Goal: Task Accomplishment & Management: Manage account settings

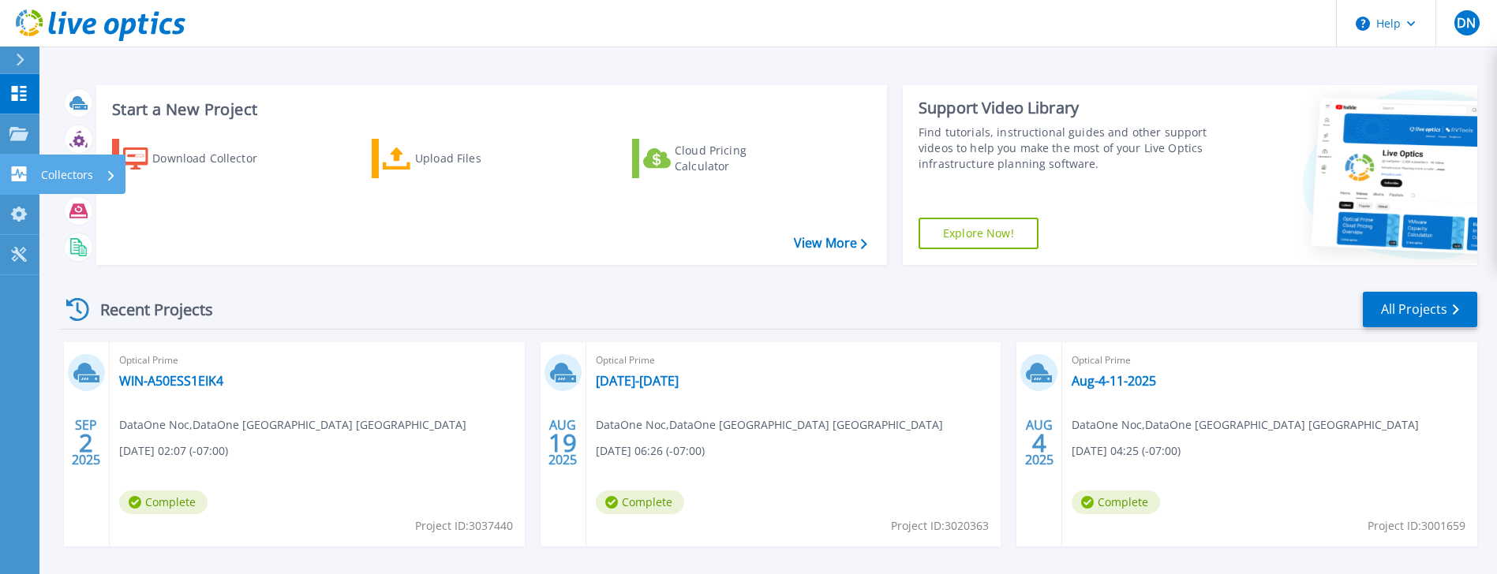
click at [14, 174] on icon at bounding box center [18, 173] width 19 height 15
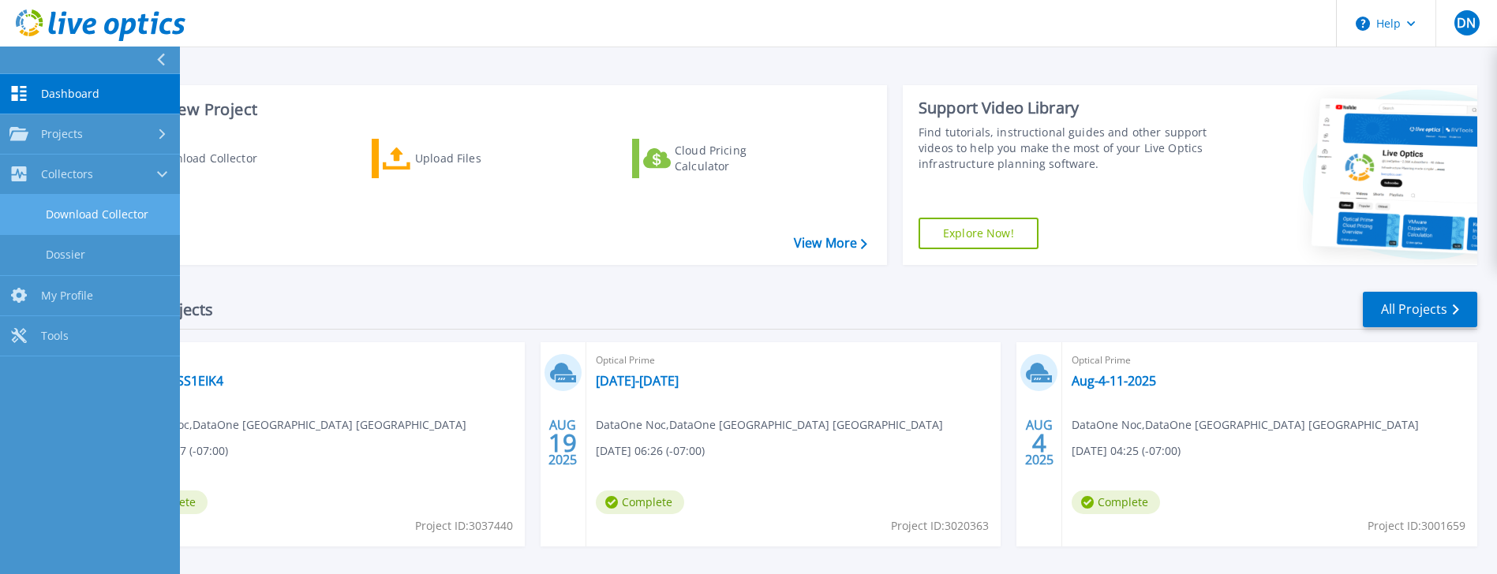
click at [83, 218] on link "Download Collector" at bounding box center [90, 215] width 180 height 40
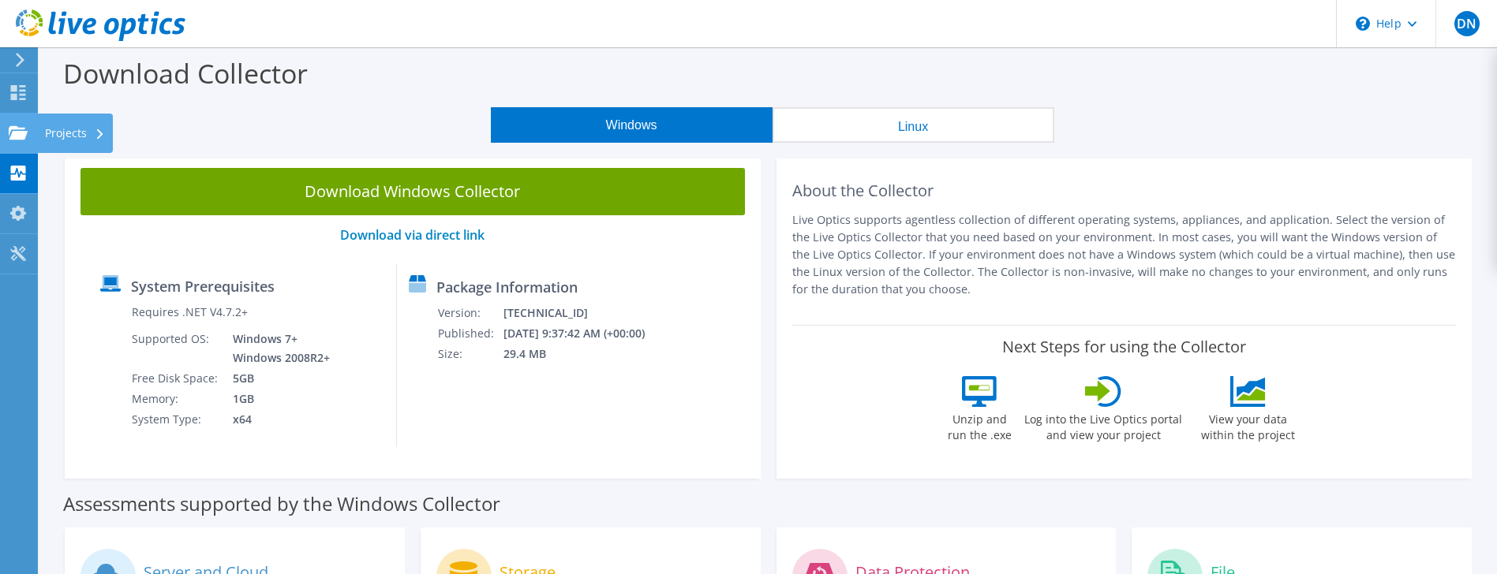
click at [14, 130] on icon at bounding box center [18, 132] width 19 height 15
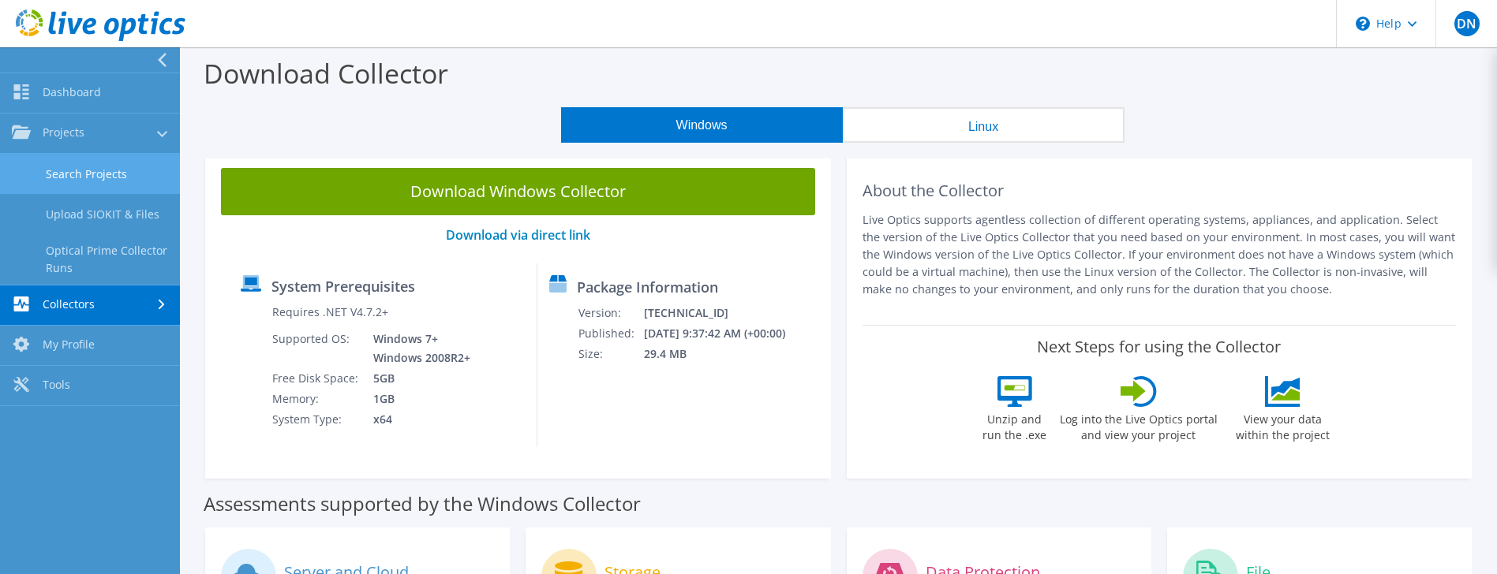
click at [43, 162] on link "Search Projects" at bounding box center [90, 174] width 180 height 40
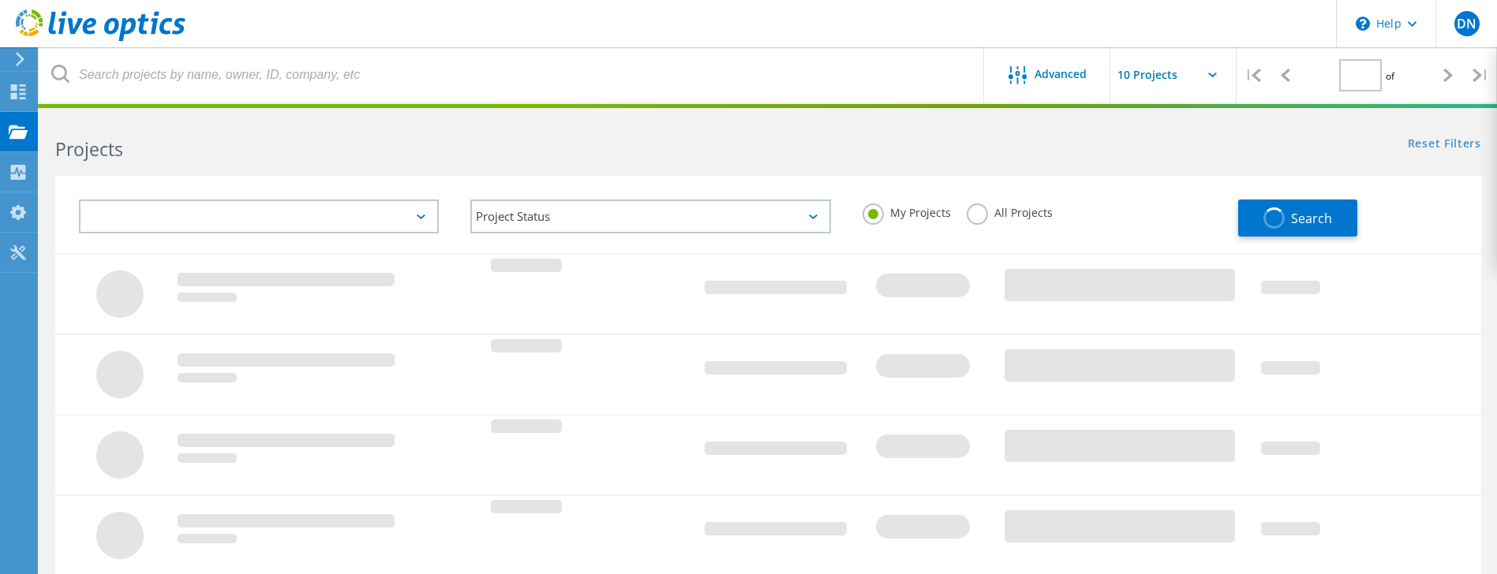
type input "1"
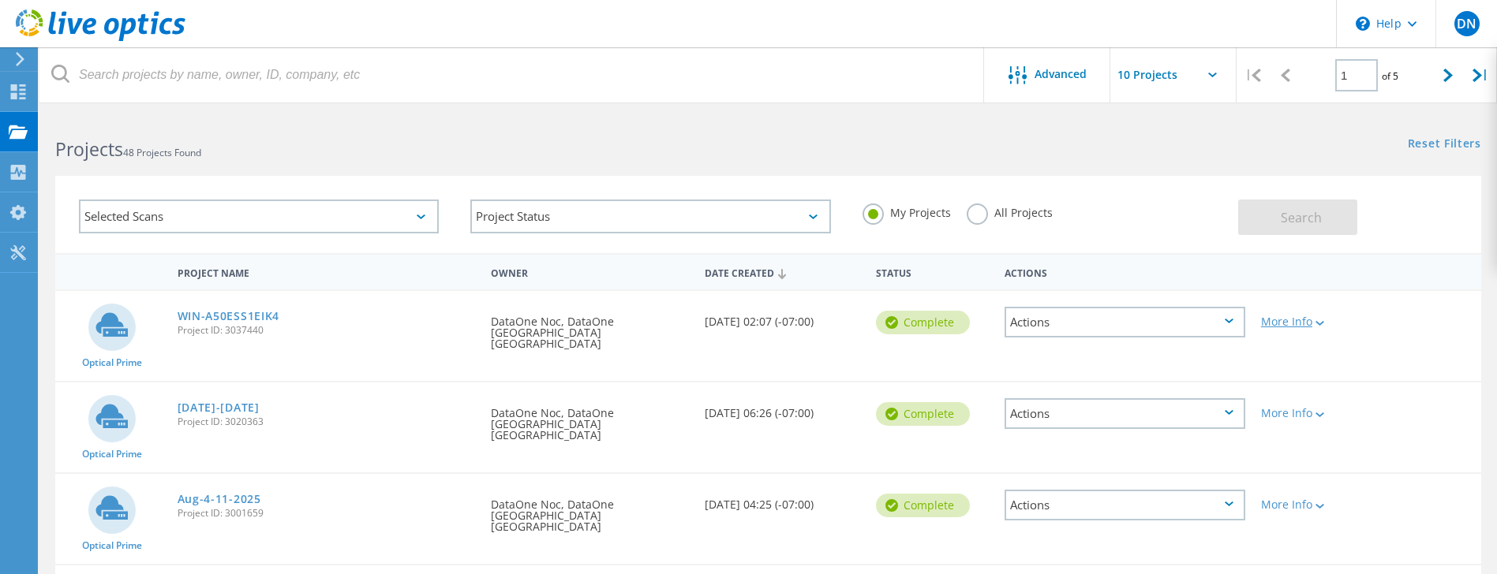
click at [1324, 317] on lo-svg-helper at bounding box center [1318, 322] width 12 height 13
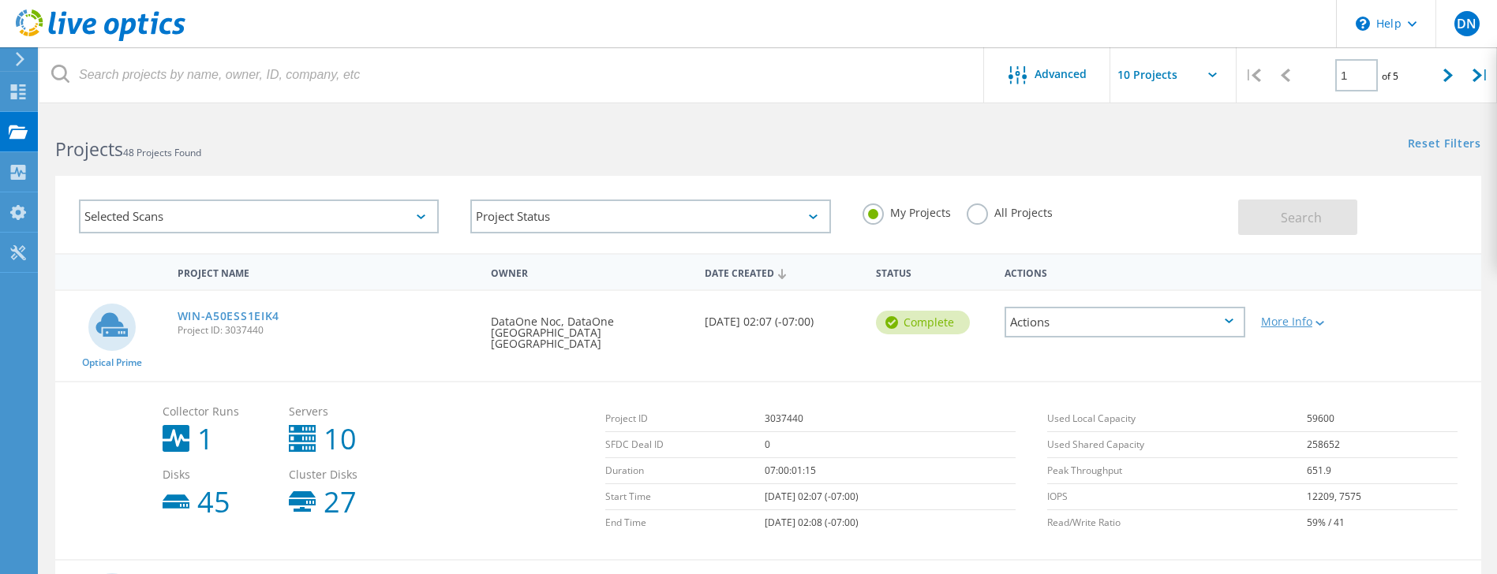
click at [1324, 318] on div at bounding box center [1318, 322] width 12 height 9
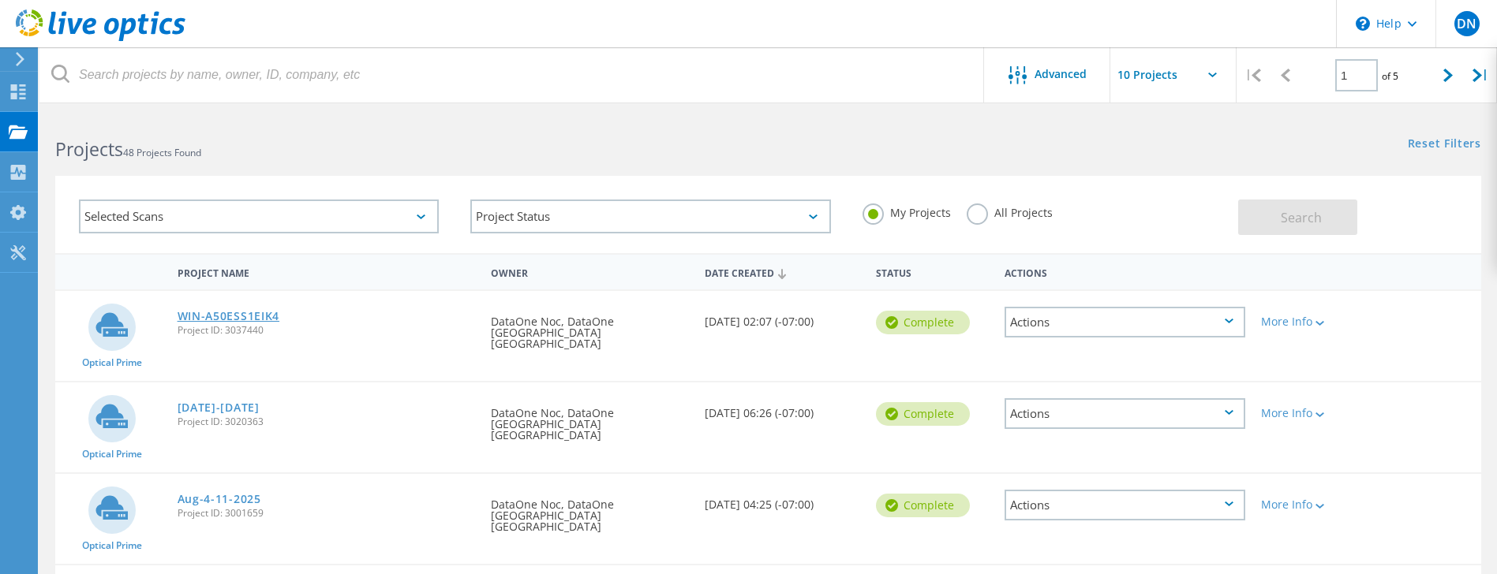
click at [219, 315] on link "WIN-A50ESS1EIK4" at bounding box center [229, 316] width 103 height 11
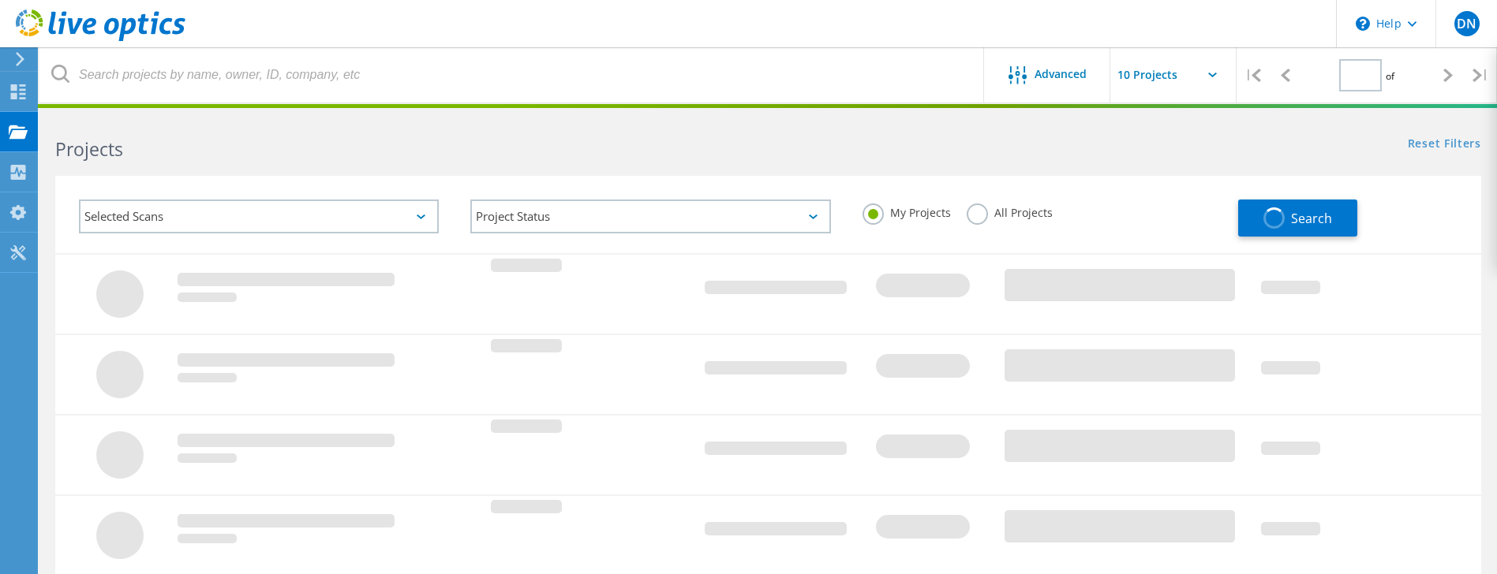
type input "1"
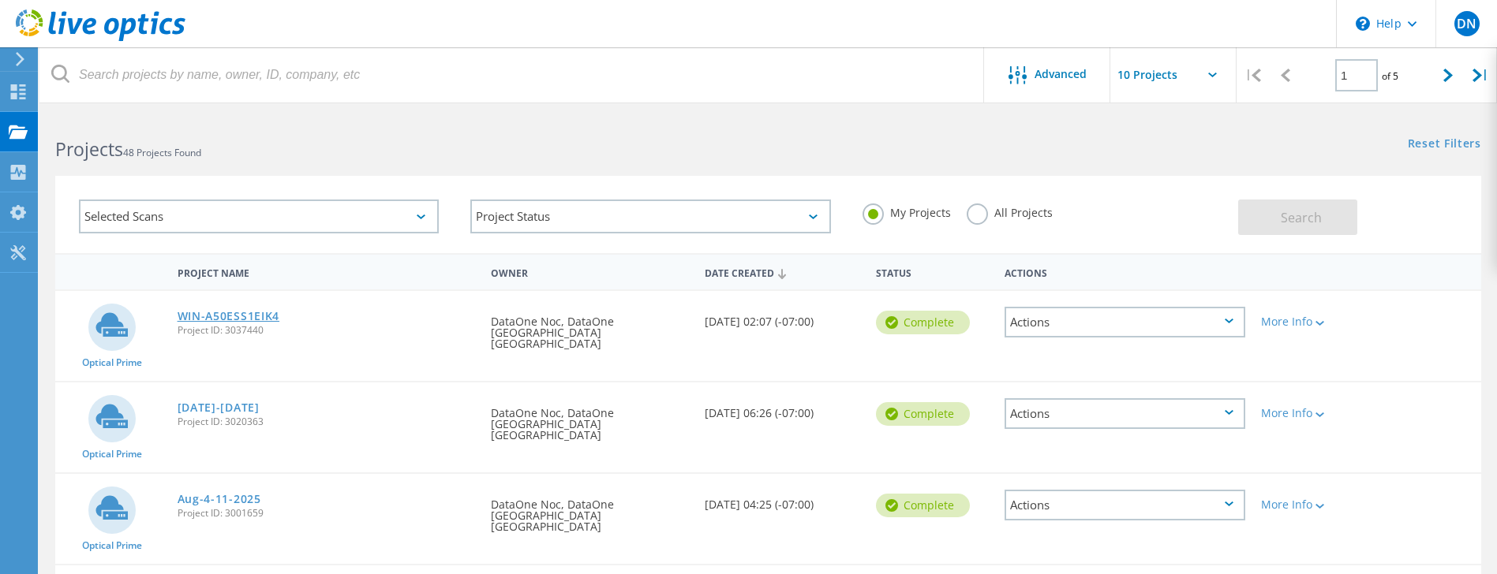
click at [189, 313] on link "WIN-A50ESS1EIK4" at bounding box center [229, 316] width 103 height 11
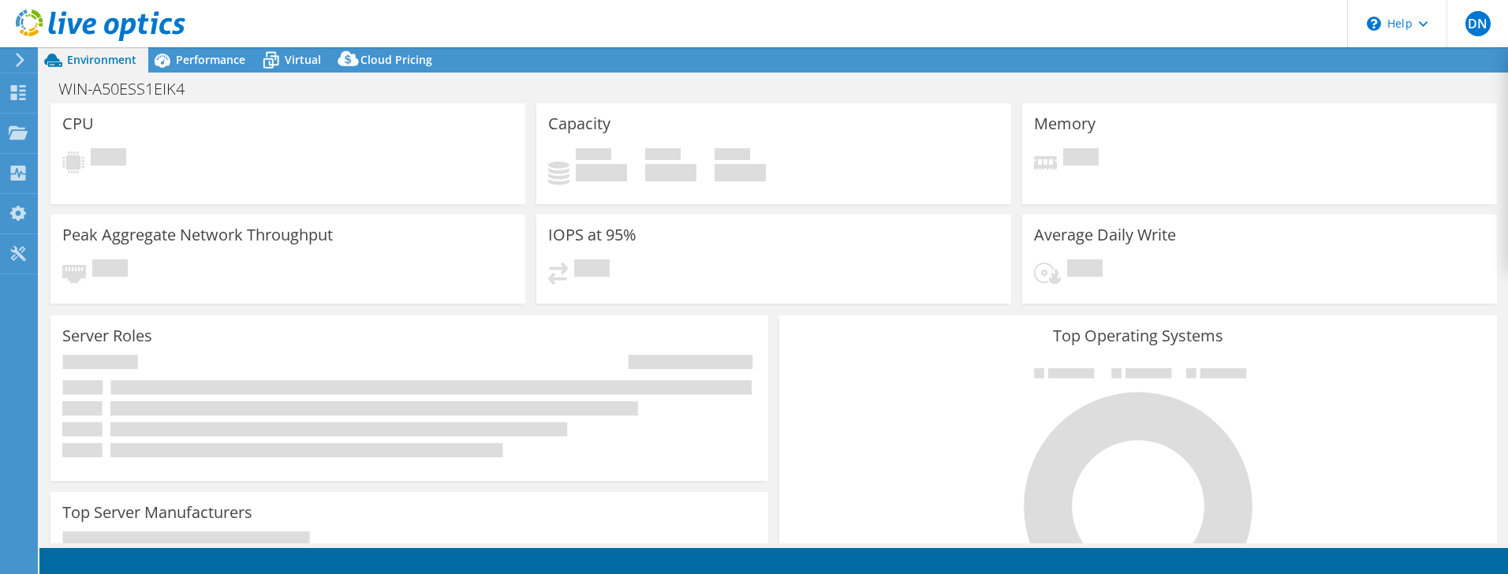
select select "USD"
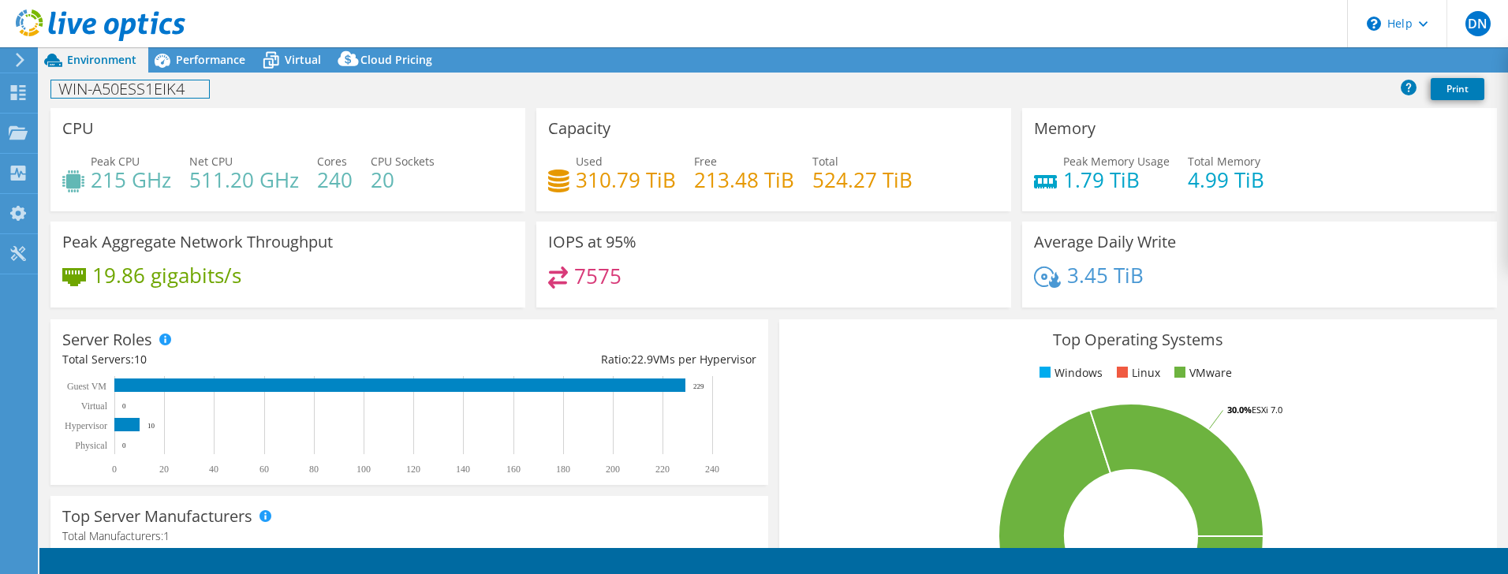
click at [115, 87] on h1 "WIN-A50ESS1EIK4" at bounding box center [130, 88] width 158 height 17
click at [197, 95] on h1 "WIN-A50ESS1EIK4" at bounding box center [130, 88] width 158 height 17
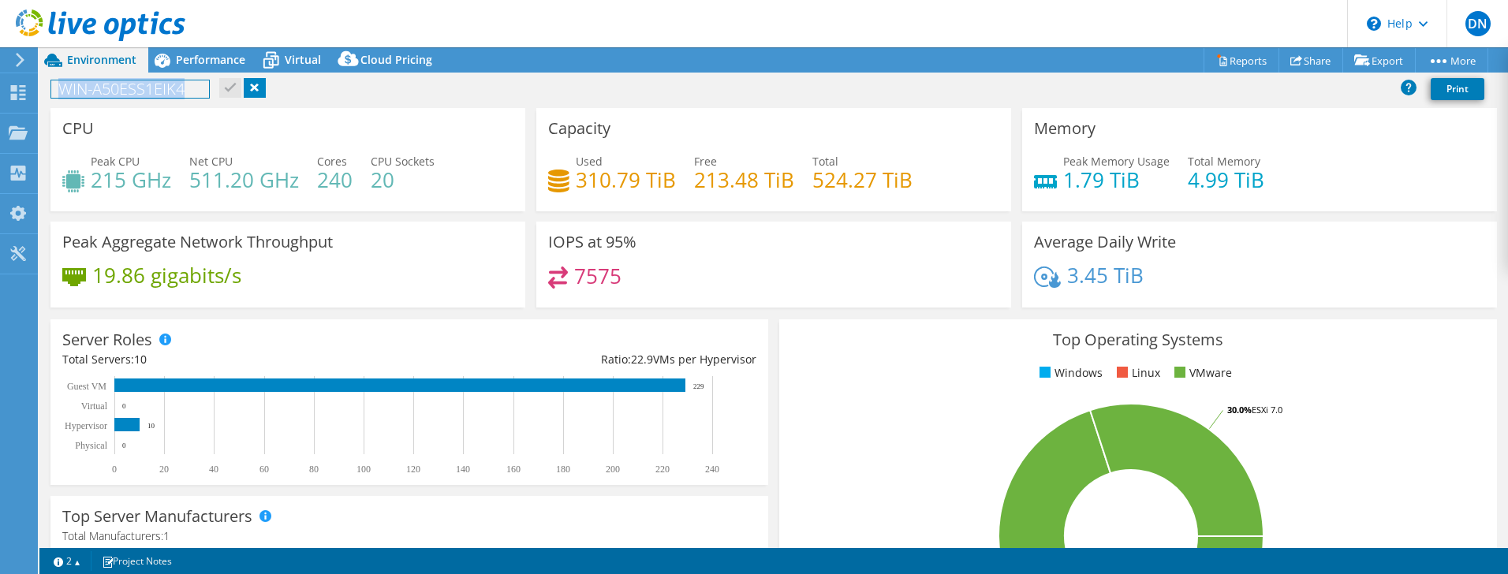
click at [92, 86] on h1 "WIN-A50ESS1EIK4" at bounding box center [130, 88] width 158 height 17
click at [83, 86] on h1 "26-02 August" at bounding box center [113, 88] width 124 height 17
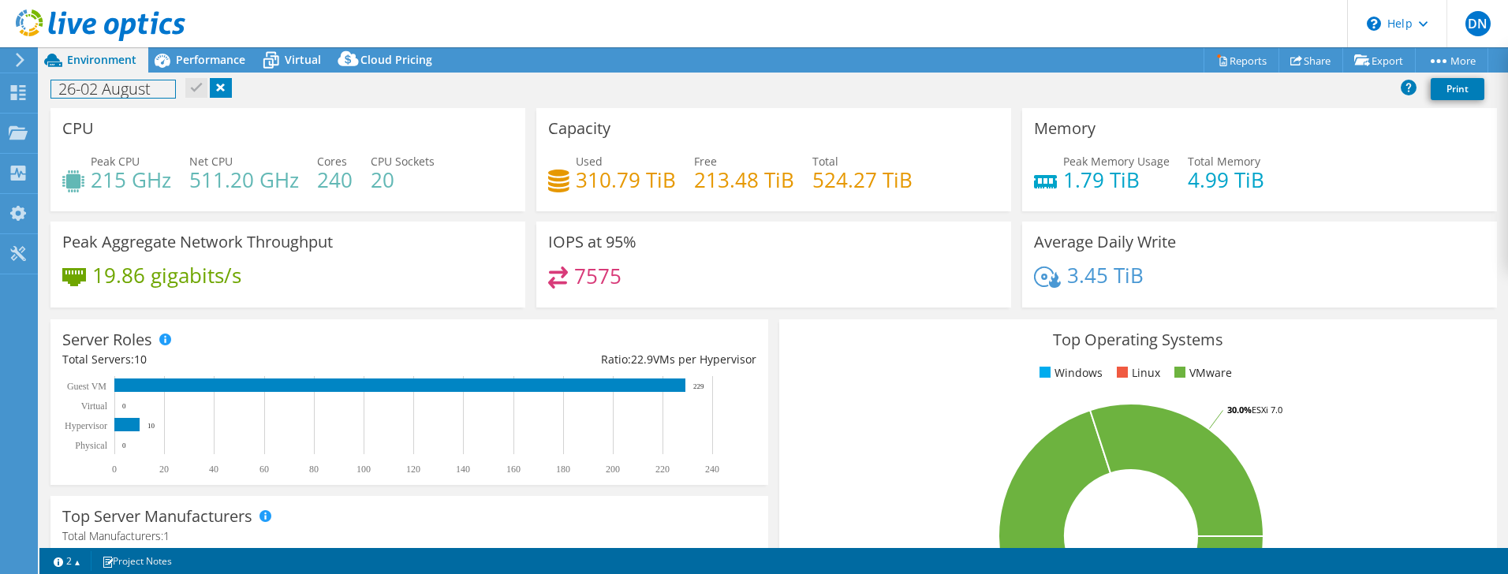
click at [135, 86] on h1 "26-02 August" at bounding box center [113, 88] width 124 height 17
click at [71, 88] on h1 "26-02" at bounding box center [86, 88] width 71 height 17
drag, startPoint x: 73, startPoint y: 88, endPoint x: 83, endPoint y: 91, distance: 9.8
click at [83, 91] on h1 "26-02" at bounding box center [86, 88] width 71 height 17
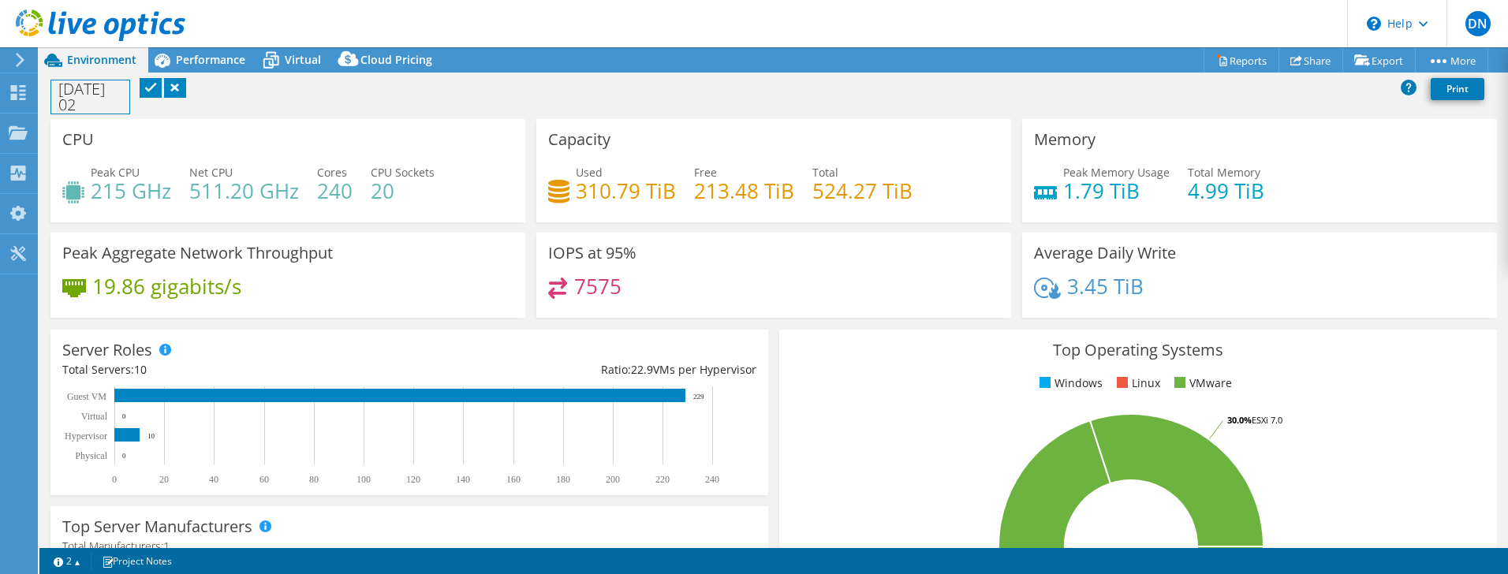
click at [75, 92] on h1 "26August 02" at bounding box center [90, 96] width 78 height 33
click at [93, 103] on h1 "26 August 02" at bounding box center [90, 96] width 78 height 33
click at [129, 90] on h1 "26 August 02 September" at bounding box center [90, 96] width 78 height 33
click at [170, 92] on link at bounding box center [159, 88] width 22 height 20
